Goal: Book appointment/travel/reservation

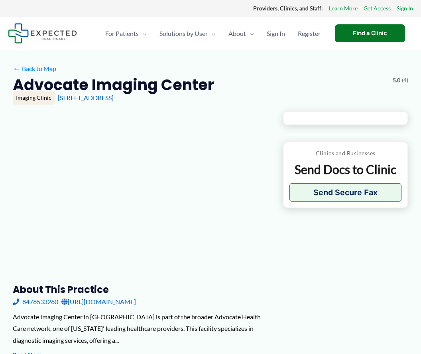
type input "**********"
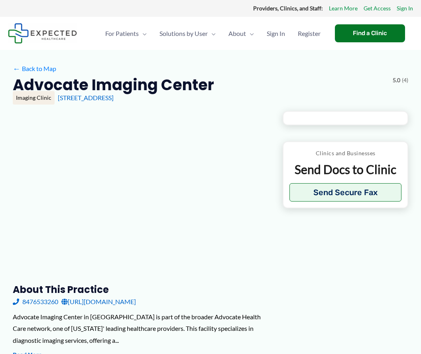
type input "**********"
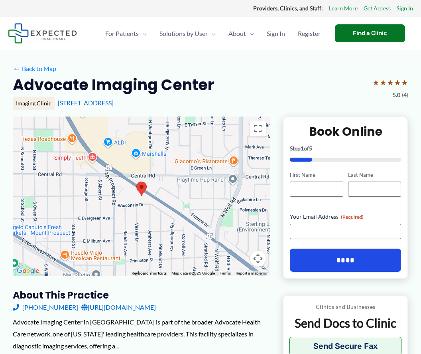
click at [99, 106] on link "[STREET_ADDRESS]" at bounding box center [86, 103] width 56 height 8
